Goal: Check status: Check status

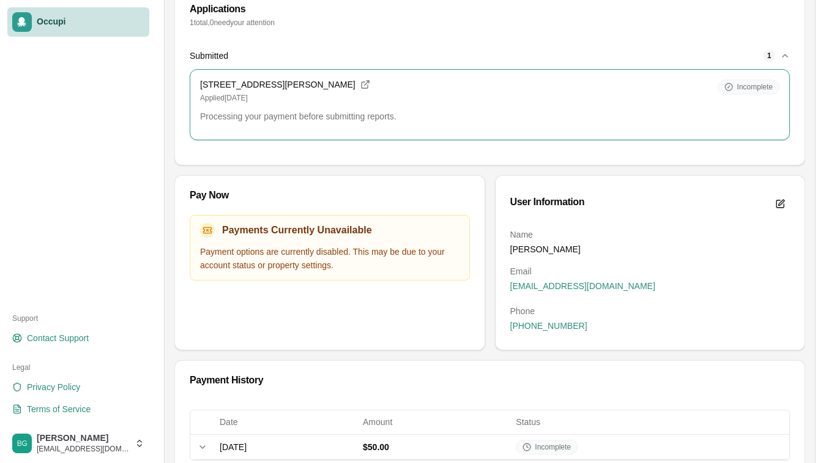
scroll to position [162, 0]
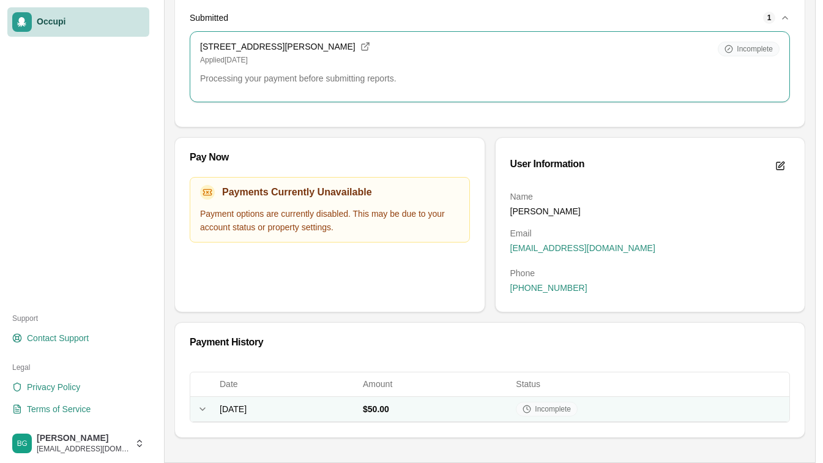
click at [233, 404] on span "[DATE]" at bounding box center [233, 409] width 27 height 10
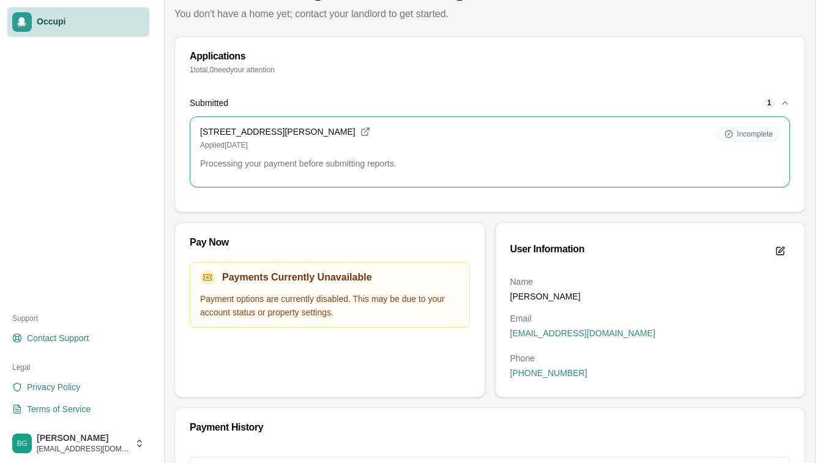
scroll to position [54, 0]
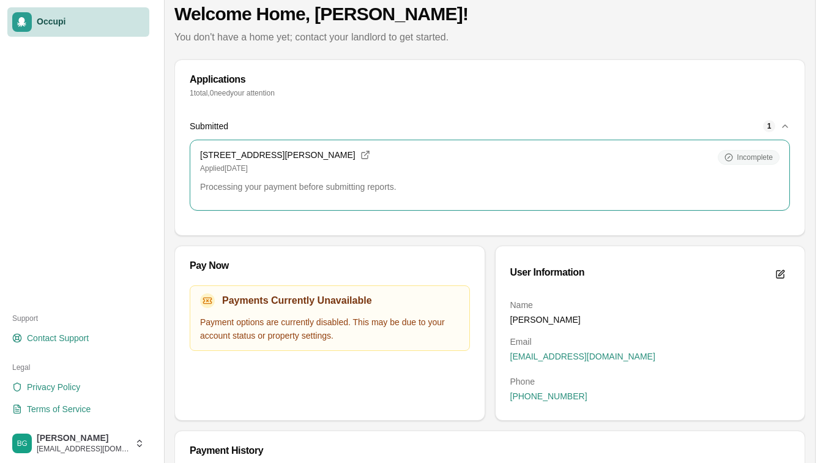
click at [741, 162] on div "Incomplete" at bounding box center [749, 157] width 62 height 15
click at [748, 154] on span "Incomplete" at bounding box center [755, 157] width 36 height 10
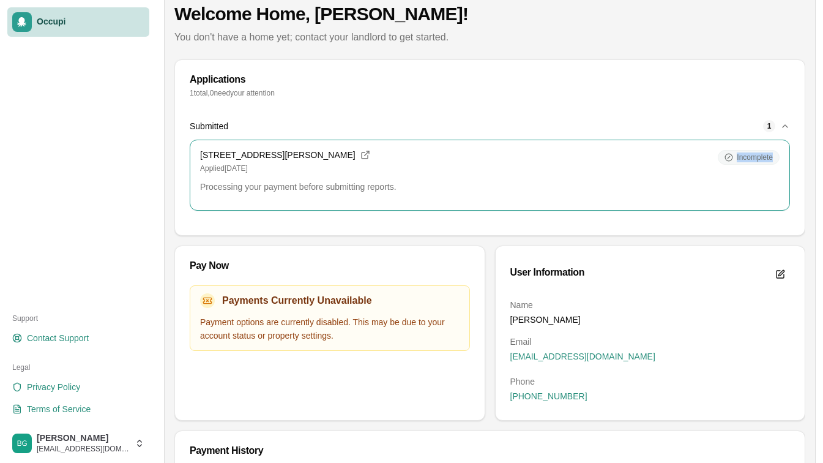
click at [748, 154] on span "Incomplete" at bounding box center [755, 157] width 36 height 10
click at [772, 125] on div "1" at bounding box center [769, 126] width 12 height 12
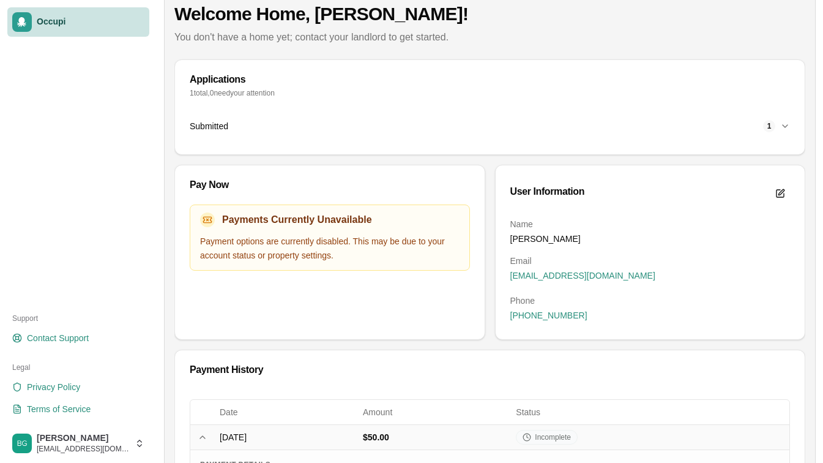
click at [772, 125] on div "1" at bounding box center [769, 126] width 12 height 12
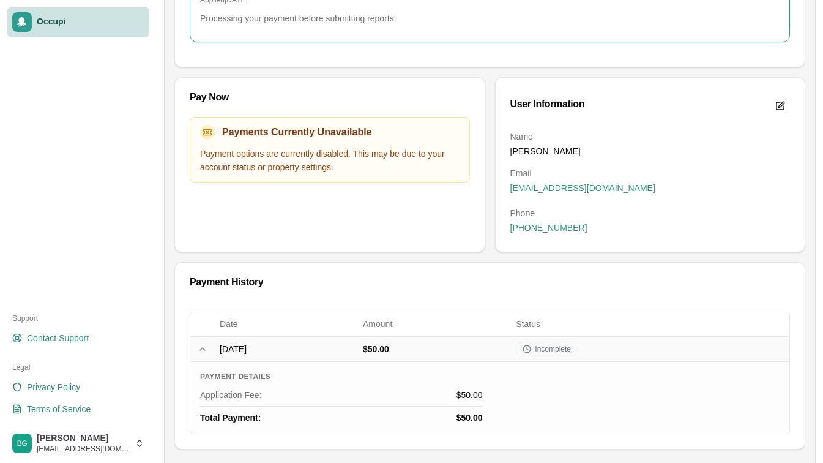
scroll to position [234, 0]
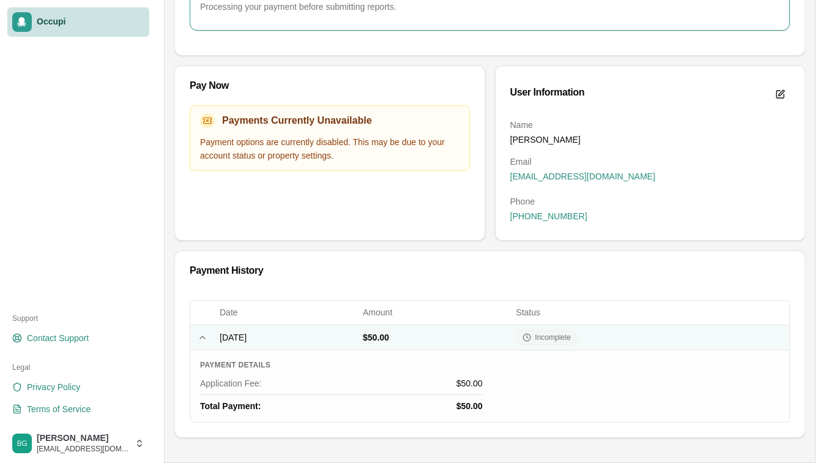
click at [571, 338] on span "Incomplete" at bounding box center [553, 337] width 36 height 10
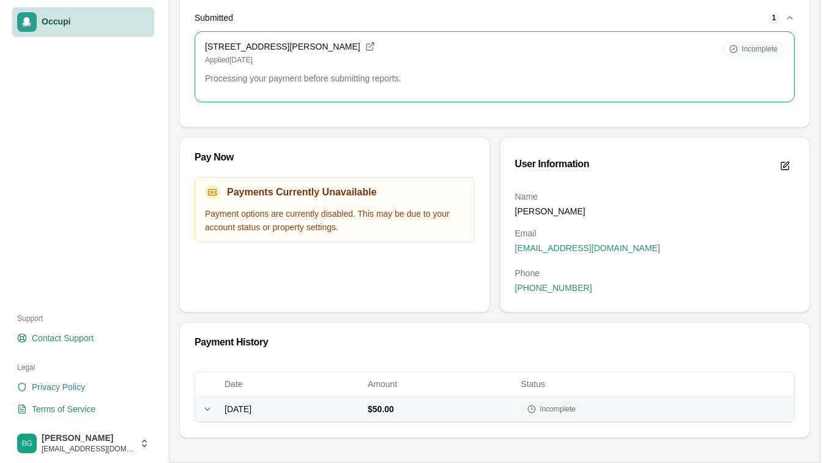
scroll to position [162, 0]
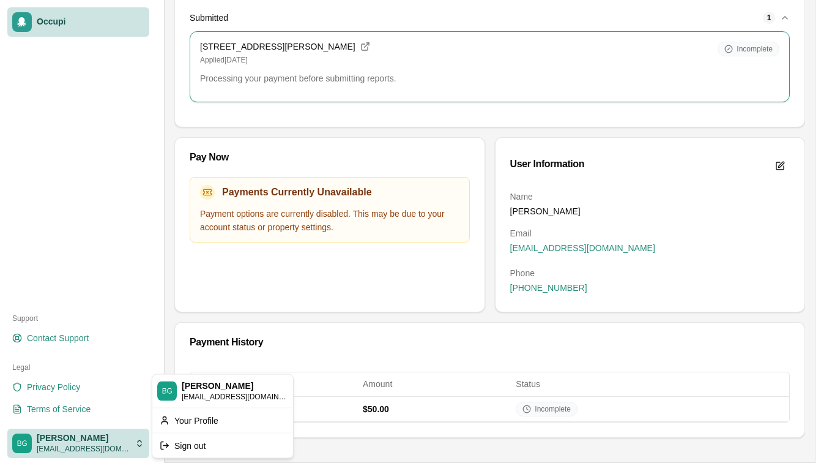
click at [102, 300] on html "Occupi Support Contact Support Legal Privacy Policy Terms of Service Briana Gra…" at bounding box center [416, 69] width 832 height 463
click at [161, 442] on icon at bounding box center [162, 444] width 2 height 7
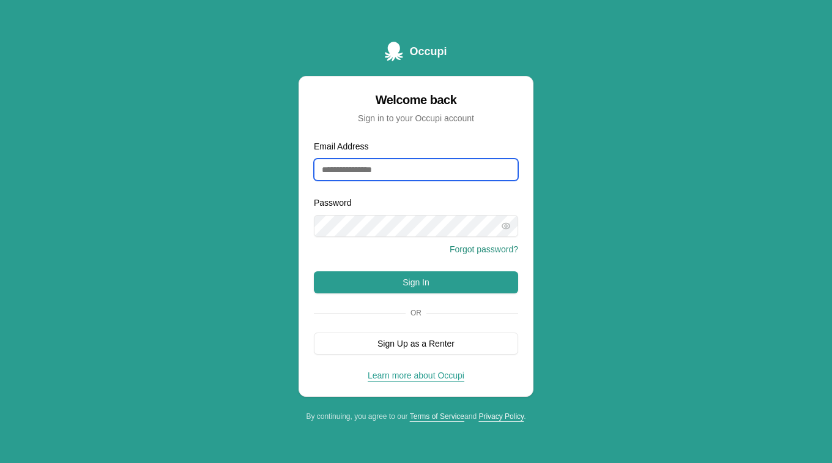
type input "**********"
click at [436, 176] on input "**********" at bounding box center [416, 169] width 204 height 22
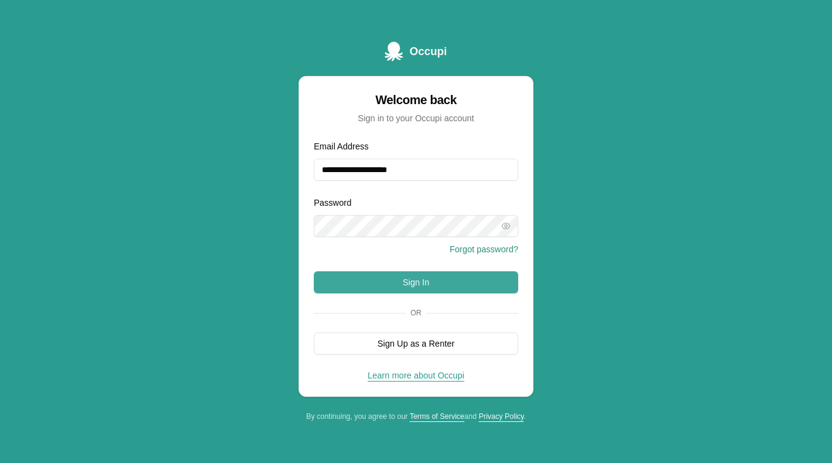
click at [409, 277] on button "Sign In" at bounding box center [416, 282] width 204 height 22
